Goal: Information Seeking & Learning: Compare options

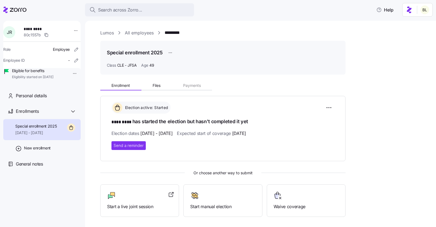
click at [110, 29] on div "Lumos All employees ********* Special enrollment 2025 Class CLE - JFSA Age [DEM…" at bounding box center [260, 124] width 351 height 206
click at [108, 33] on link "Lumos" at bounding box center [107, 32] width 14 height 7
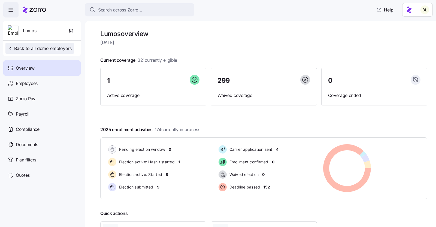
click at [32, 46] on span "Back to all demo employers" at bounding box center [40, 48] width 64 height 7
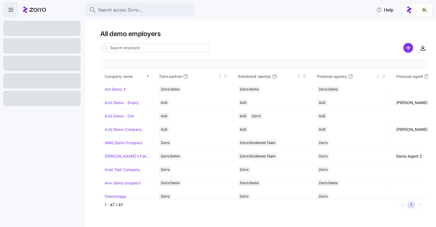
click at [48, 64] on div at bounding box center [41, 63] width 77 height 15
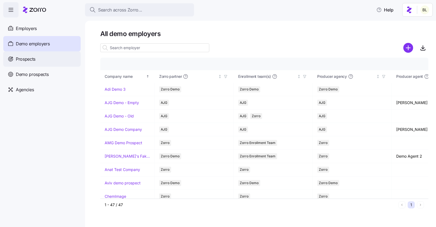
click at [41, 63] on div "Prospects" at bounding box center [41, 58] width 77 height 15
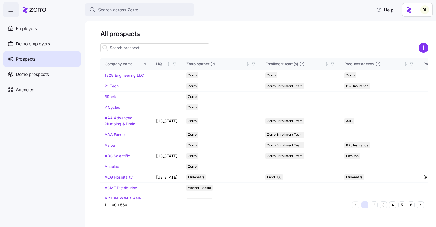
click at [130, 48] on input at bounding box center [154, 47] width 109 height 9
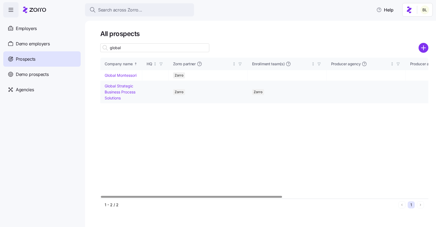
type input "global"
click at [123, 86] on link "Global Strategic Business Process Solutions" at bounding box center [120, 91] width 31 height 16
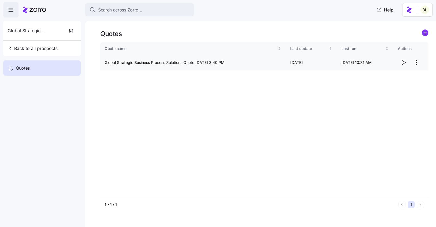
click at [402, 62] on icon "button" at bounding box center [404, 62] width 4 height 4
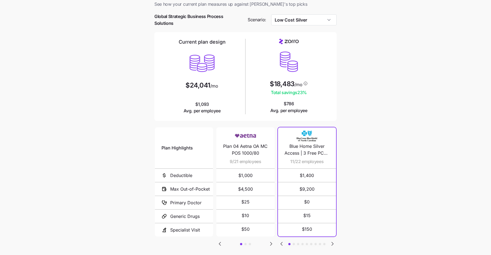
scroll to position [12, 0]
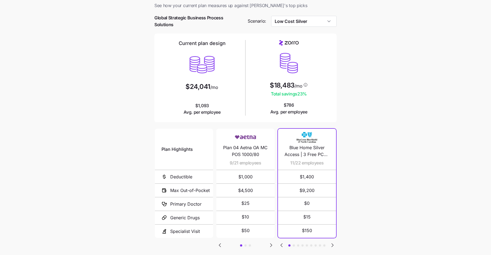
click at [271, 242] on icon "Go to next slide" at bounding box center [271, 245] width 7 height 7
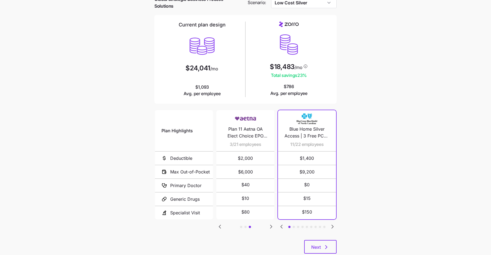
scroll to position [29, 0]
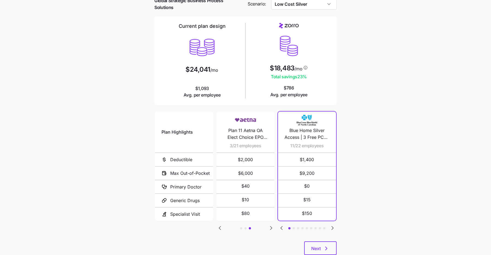
click at [332, 227] on icon "Go to next slide" at bounding box center [333, 227] width 2 height 3
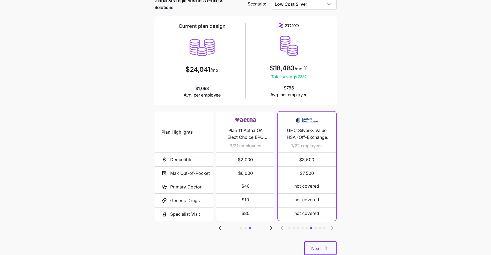
click at [283, 227] on icon "Go to previous slide" at bounding box center [281, 228] width 7 height 7
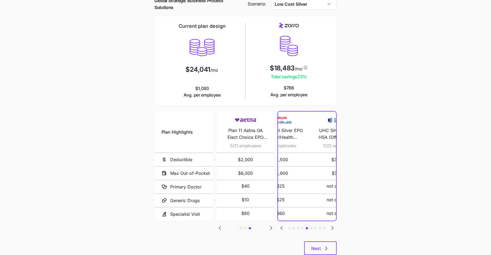
click at [283, 227] on icon "Go to previous slide" at bounding box center [281, 228] width 7 height 7
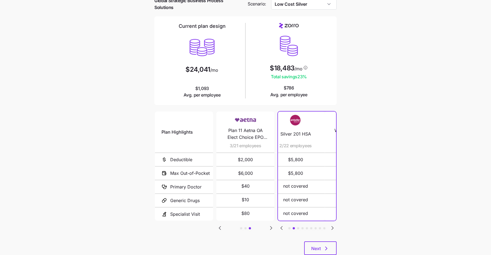
click at [283, 227] on icon "Go to previous slide" at bounding box center [281, 228] width 7 height 7
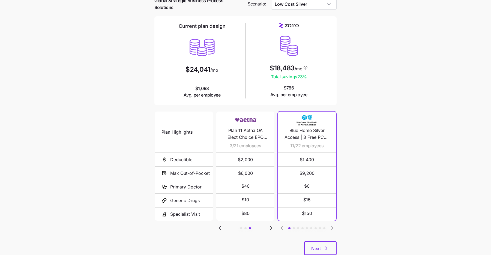
click at [221, 230] on icon "Go to previous slide" at bounding box center [220, 228] width 7 height 7
click at [221, 229] on icon "Go to previous slide" at bounding box center [220, 228] width 7 height 7
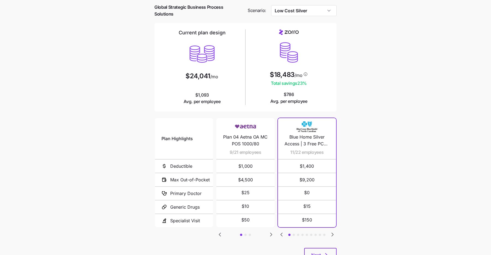
scroll to position [23, 0]
click at [269, 232] on icon "Go to next slide" at bounding box center [271, 233] width 7 height 7
click at [223, 233] on icon "Go to previous slide" at bounding box center [220, 233] width 7 height 7
click at [272, 232] on icon "Go to next slide" at bounding box center [271, 233] width 7 height 7
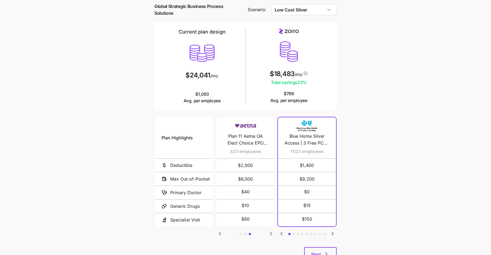
click at [333, 232] on icon "Go to next slide" at bounding box center [333, 233] width 2 height 3
click at [332, 231] on icon "Go to next slide" at bounding box center [332, 233] width 7 height 7
click at [281, 232] on icon "Go to previous slide" at bounding box center [282, 233] width 2 height 3
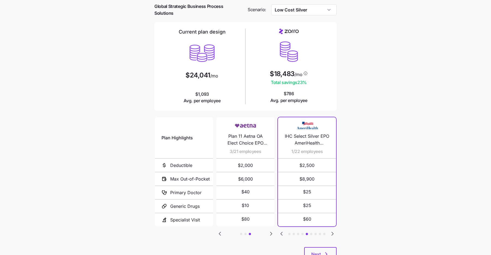
click at [281, 232] on icon "Go to previous slide" at bounding box center [282, 233] width 2 height 3
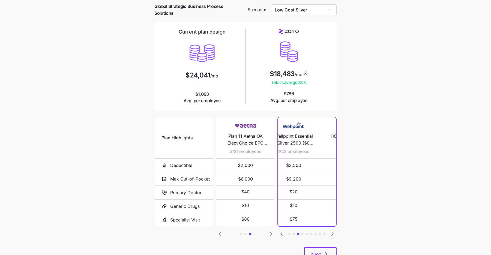
click at [281, 232] on icon "Go to previous slide" at bounding box center [282, 233] width 2 height 3
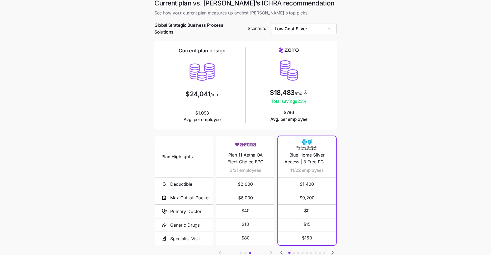
scroll to position [0, 0]
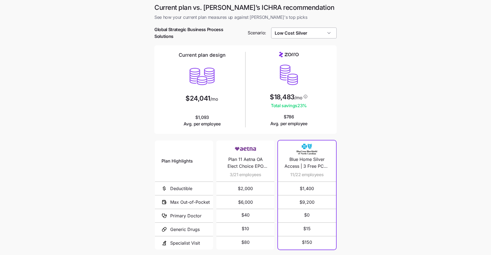
click at [316, 31] on input "Low Cost Silver" at bounding box center [304, 33] width 66 height 11
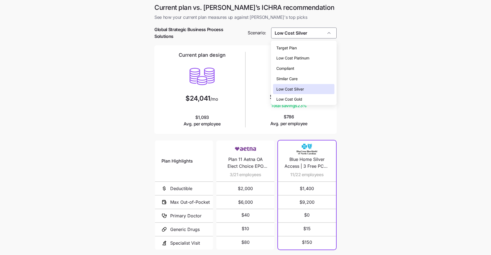
click at [305, 97] on div "Low Cost Gold" at bounding box center [303, 99] width 61 height 10
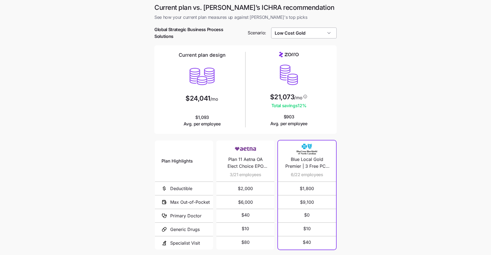
click at [308, 35] on input "Low Cost Gold" at bounding box center [304, 33] width 66 height 11
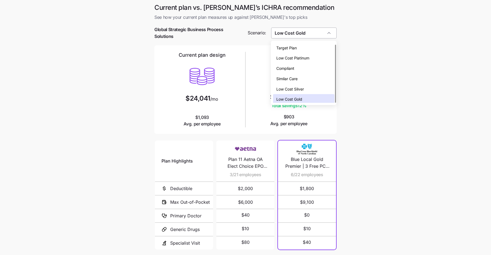
scroll to position [2, 0]
click at [306, 86] on div "Low Cost Silver" at bounding box center [303, 87] width 61 height 10
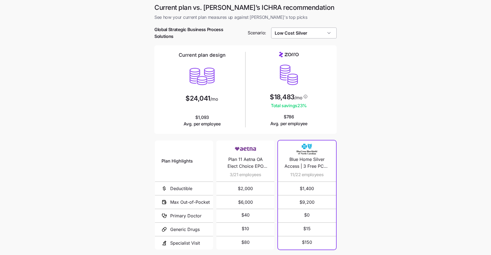
click at [321, 32] on input "Low Cost Silver" at bounding box center [304, 33] width 66 height 11
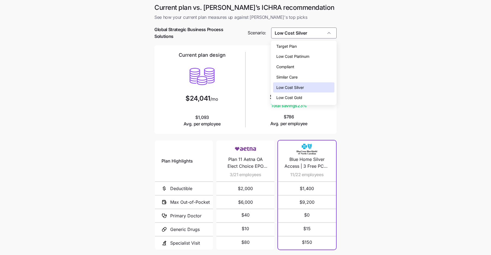
click at [314, 95] on div "Low Cost Gold" at bounding box center [303, 97] width 61 height 10
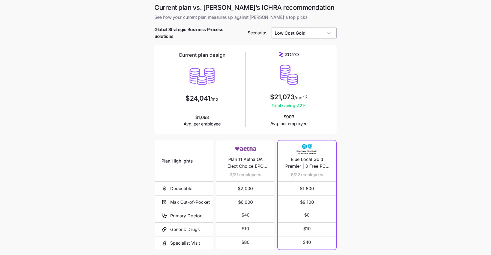
click at [324, 36] on input "Low Cost Gold" at bounding box center [304, 33] width 66 height 11
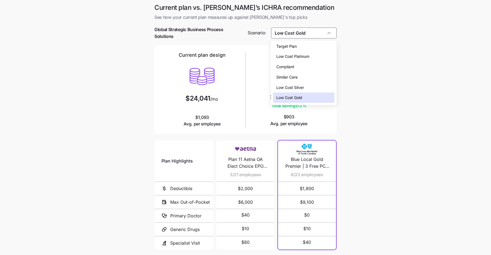
click at [314, 88] on div "Low Cost Silver" at bounding box center [303, 87] width 61 height 10
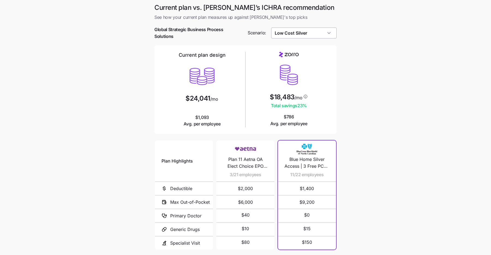
click at [313, 34] on input "Low Cost Silver" at bounding box center [304, 33] width 66 height 11
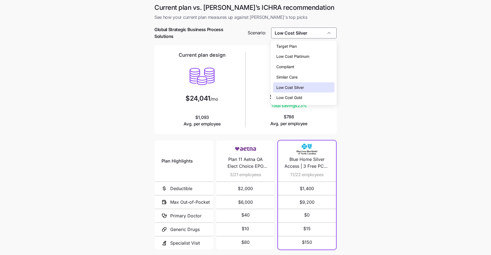
click at [310, 99] on div "Low Cost Gold" at bounding box center [303, 97] width 61 height 10
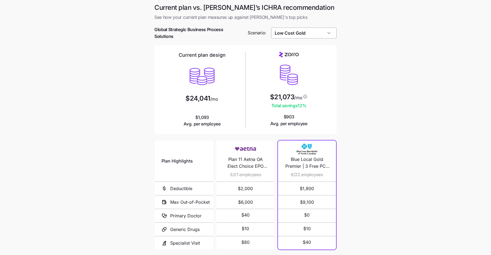
click at [311, 33] on input "Low Cost Gold" at bounding box center [304, 33] width 66 height 11
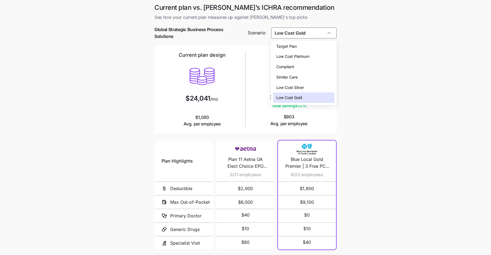
click at [308, 88] on div "Low Cost Silver" at bounding box center [303, 87] width 61 height 10
type input "Low Cost Silver"
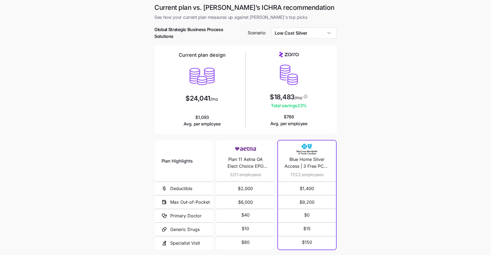
scroll to position [45, 0]
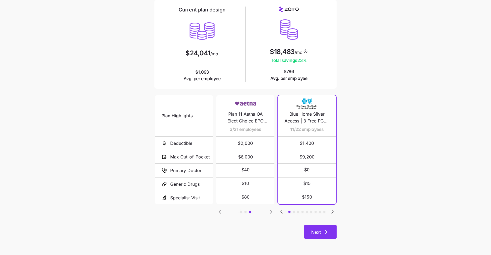
click at [328, 230] on icon "button" at bounding box center [326, 232] width 7 height 7
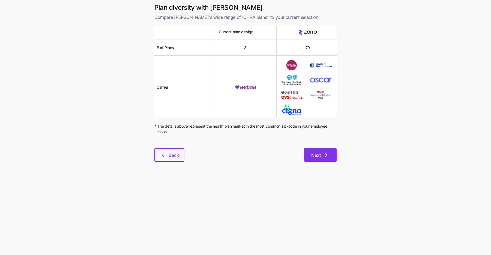
click at [330, 154] on button "Next" at bounding box center [320, 155] width 32 height 14
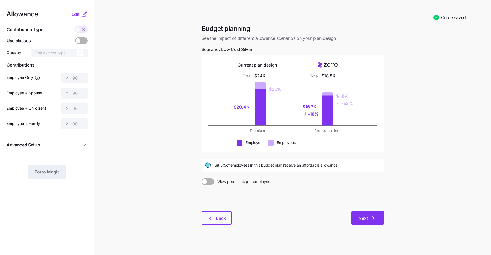
click at [360, 217] on span "Next" at bounding box center [363, 218] width 10 height 7
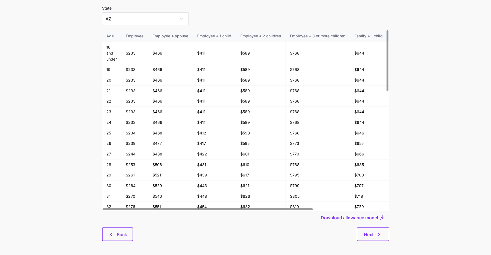
scroll to position [28, 0]
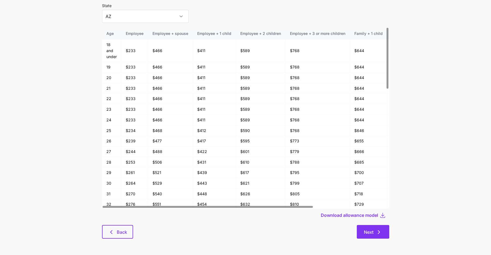
click at [368, 236] on button "Next" at bounding box center [373, 232] width 32 height 14
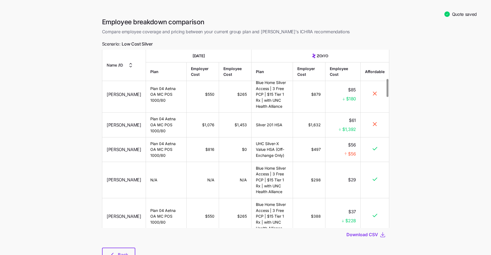
scroll to position [283, 0]
drag, startPoint x: 199, startPoint y: 122, endPoint x: 216, endPoint y: 122, distance: 16.6
click at [216, 122] on td "$1,076" at bounding box center [202, 125] width 32 height 25
drag, startPoint x: 234, startPoint y: 119, endPoint x: 247, endPoint y: 119, distance: 13.6
click at [247, 119] on td "$1,453" at bounding box center [235, 125] width 33 height 25
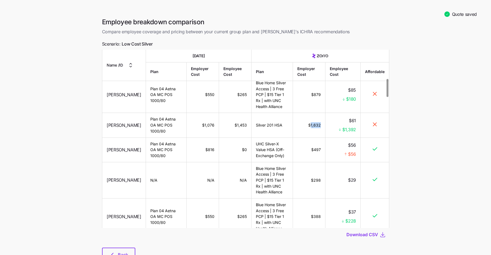
drag, startPoint x: 310, startPoint y: 120, endPoint x: 324, endPoint y: 120, distance: 14.5
click at [324, 120] on td "$1,632" at bounding box center [309, 125] width 32 height 25
drag, startPoint x: 352, startPoint y: 117, endPoint x: 356, endPoint y: 117, distance: 4.9
click at [356, 117] on td "$61 $1,392" at bounding box center [342, 125] width 35 height 25
drag, startPoint x: 235, startPoint y: 119, endPoint x: 245, endPoint y: 119, distance: 10.6
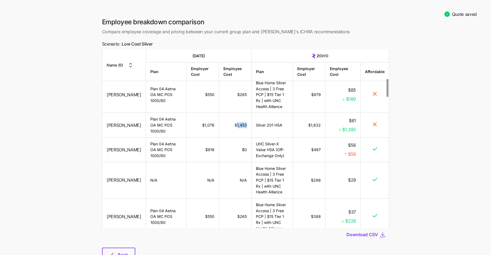
click at [245, 119] on td "$1,453" at bounding box center [235, 125] width 33 height 25
drag, startPoint x: 346, startPoint y: 124, endPoint x: 358, endPoint y: 124, distance: 12.0
click at [358, 124] on td "$61 $1,392" at bounding box center [342, 125] width 35 height 25
click at [345, 129] on td "$61 $1,392" at bounding box center [342, 125] width 35 height 25
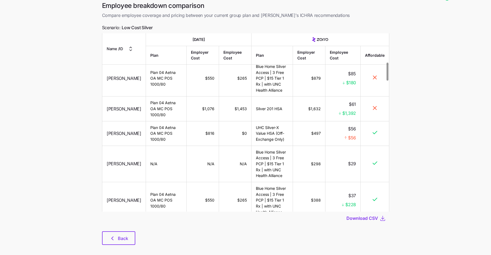
scroll to position [23, 0]
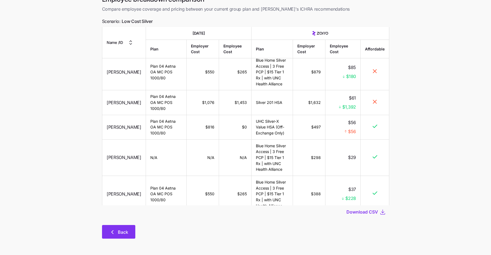
click at [124, 230] on span "Back" at bounding box center [123, 232] width 10 height 7
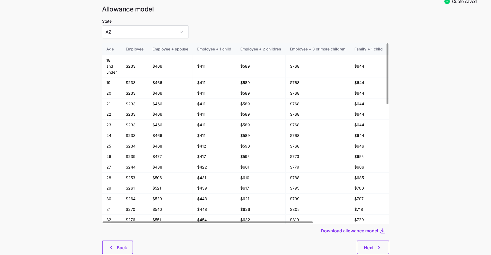
scroll to position [28, 0]
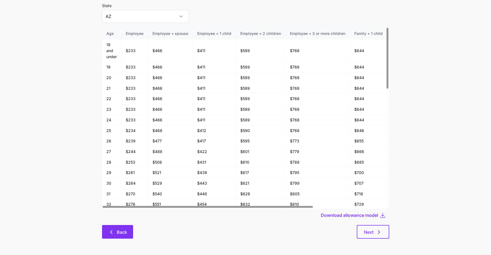
click at [117, 226] on button "Back" at bounding box center [117, 232] width 31 height 14
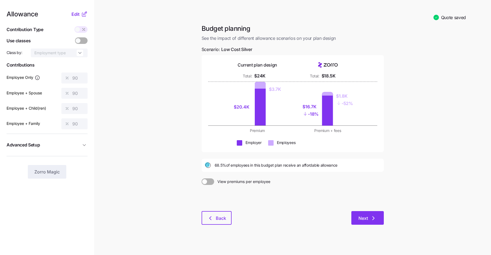
click at [364, 216] on span "Next" at bounding box center [363, 218] width 10 height 7
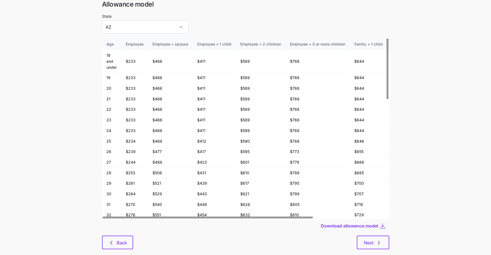
scroll to position [28, 0]
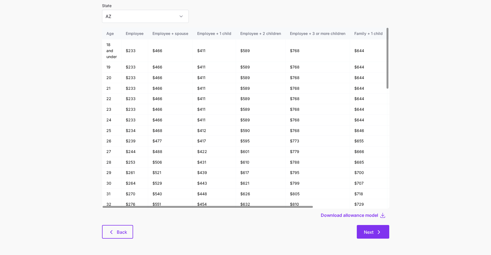
click at [370, 230] on span "Next" at bounding box center [369, 232] width 10 height 7
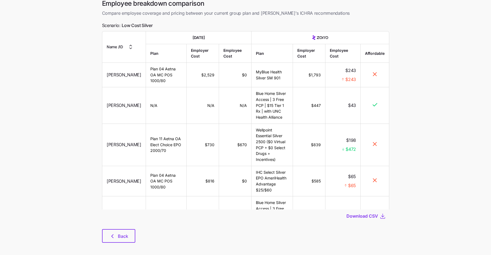
scroll to position [23, 0]
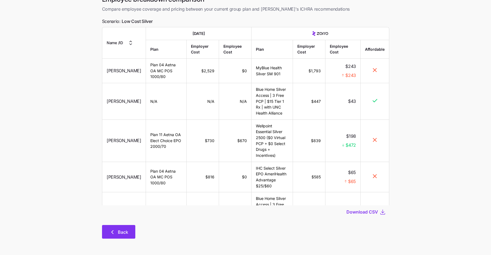
click at [122, 230] on span "Back" at bounding box center [123, 232] width 10 height 7
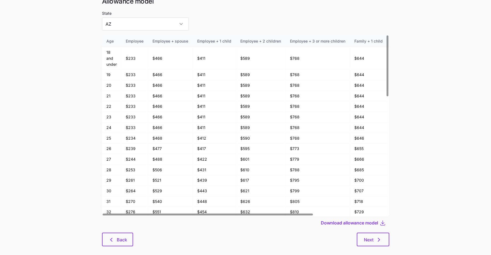
scroll to position [28, 0]
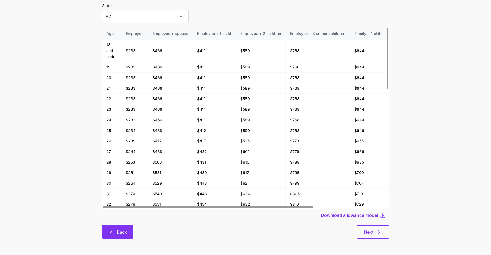
click at [115, 228] on button "Back" at bounding box center [117, 232] width 31 height 14
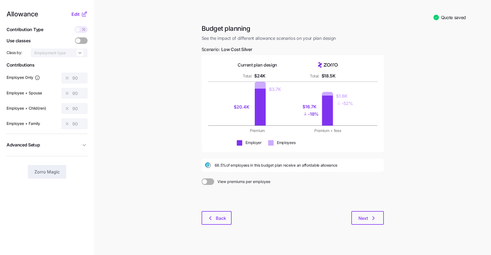
scroll to position [4, 0]
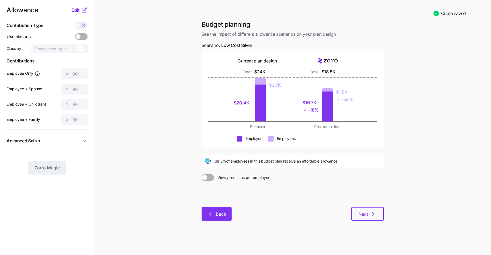
click at [212, 212] on icon "button" at bounding box center [210, 214] width 7 height 7
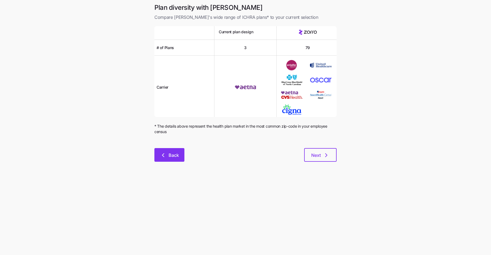
click at [174, 157] on span "Back" at bounding box center [174, 155] width 10 height 7
click at [325, 156] on icon "button" at bounding box center [326, 155] width 7 height 7
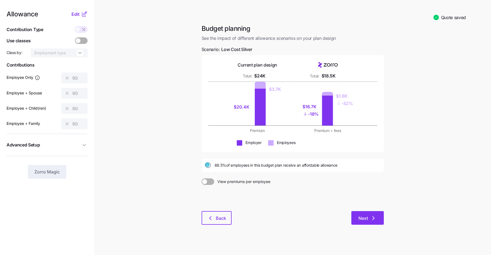
click at [373, 222] on button "Next" at bounding box center [367, 218] width 32 height 14
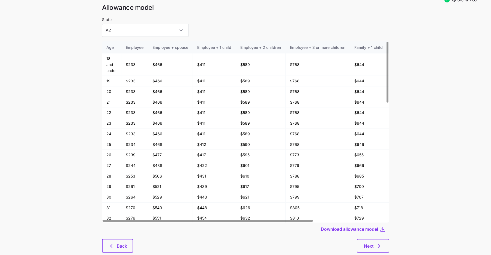
scroll to position [28, 0]
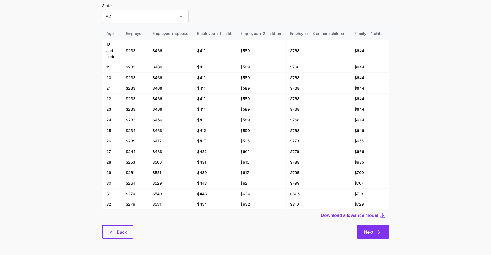
click at [381, 233] on icon "button" at bounding box center [379, 232] width 7 height 7
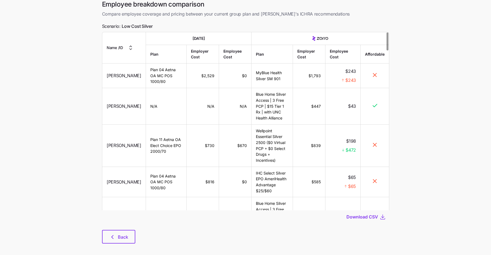
scroll to position [23, 0]
